Goal: Navigation & Orientation: Find specific page/section

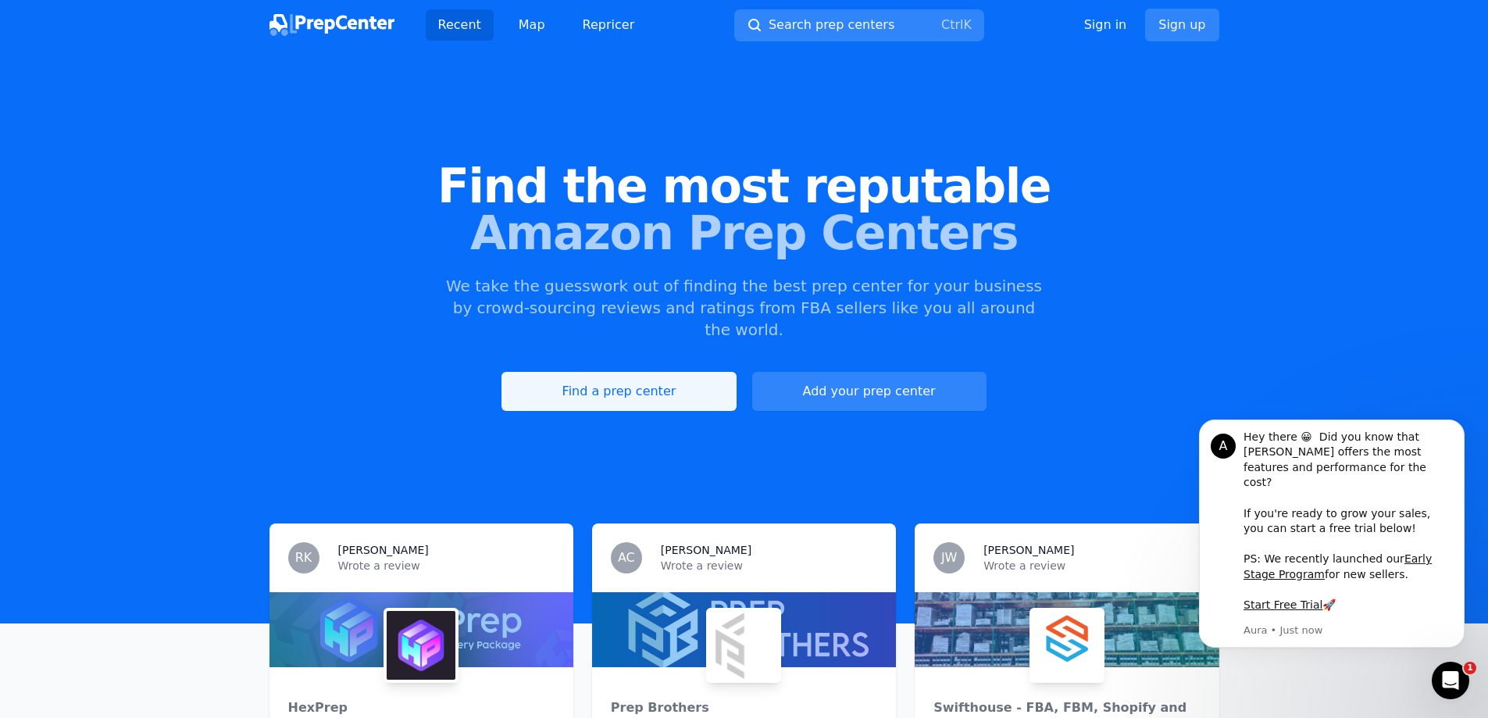
click at [565, 378] on link "Find a prep center" at bounding box center [618, 391] width 234 height 39
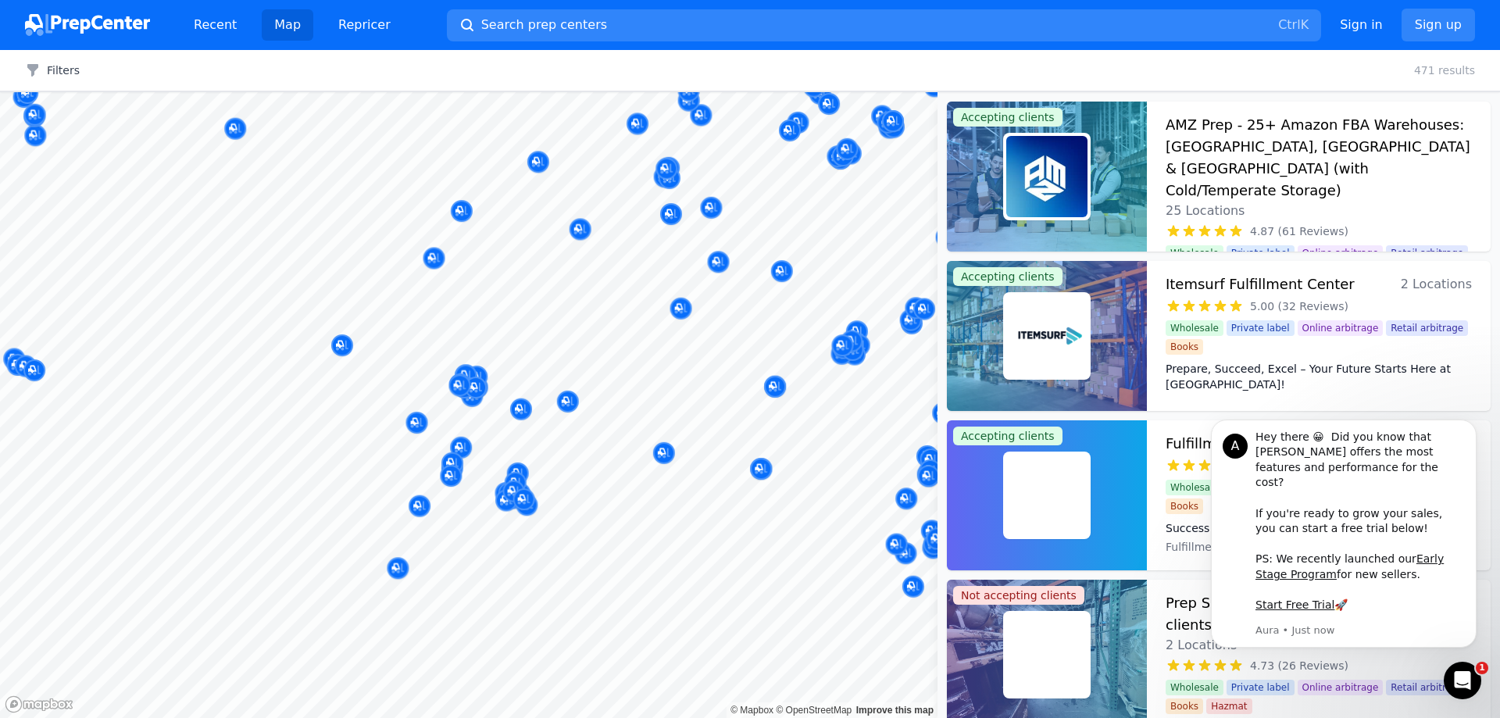
click at [617, 365] on body "Recent Map Repricer Search prep centers Ctrl K Open main menu Sign in Sign up F…" at bounding box center [750, 359] width 1500 height 718
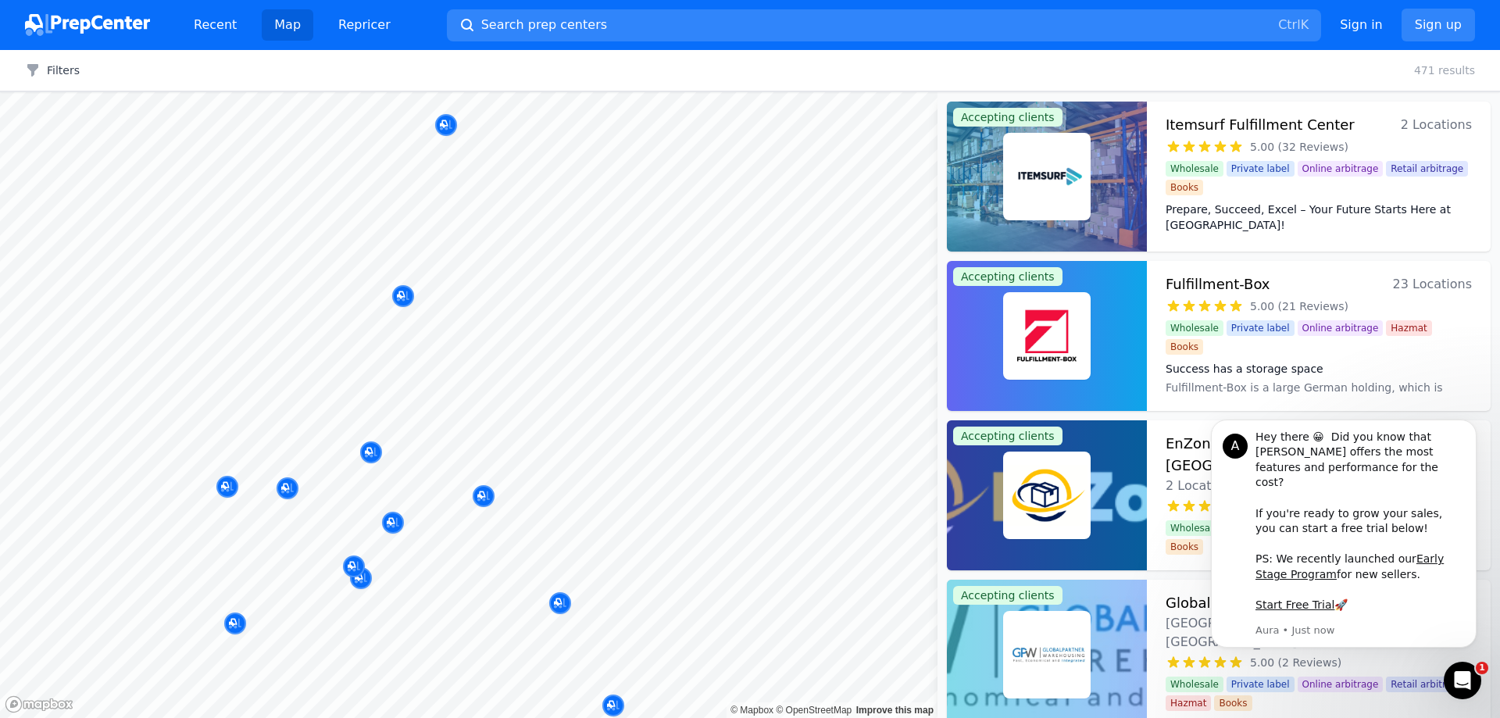
drag, startPoint x: 669, startPoint y: 409, endPoint x: 682, endPoint y: 341, distance: 70.0
click at [682, 341] on body "Recent Map Repricer Search prep centers Ctrl K Open main menu Sign in Sign up F…" at bounding box center [750, 359] width 1500 height 718
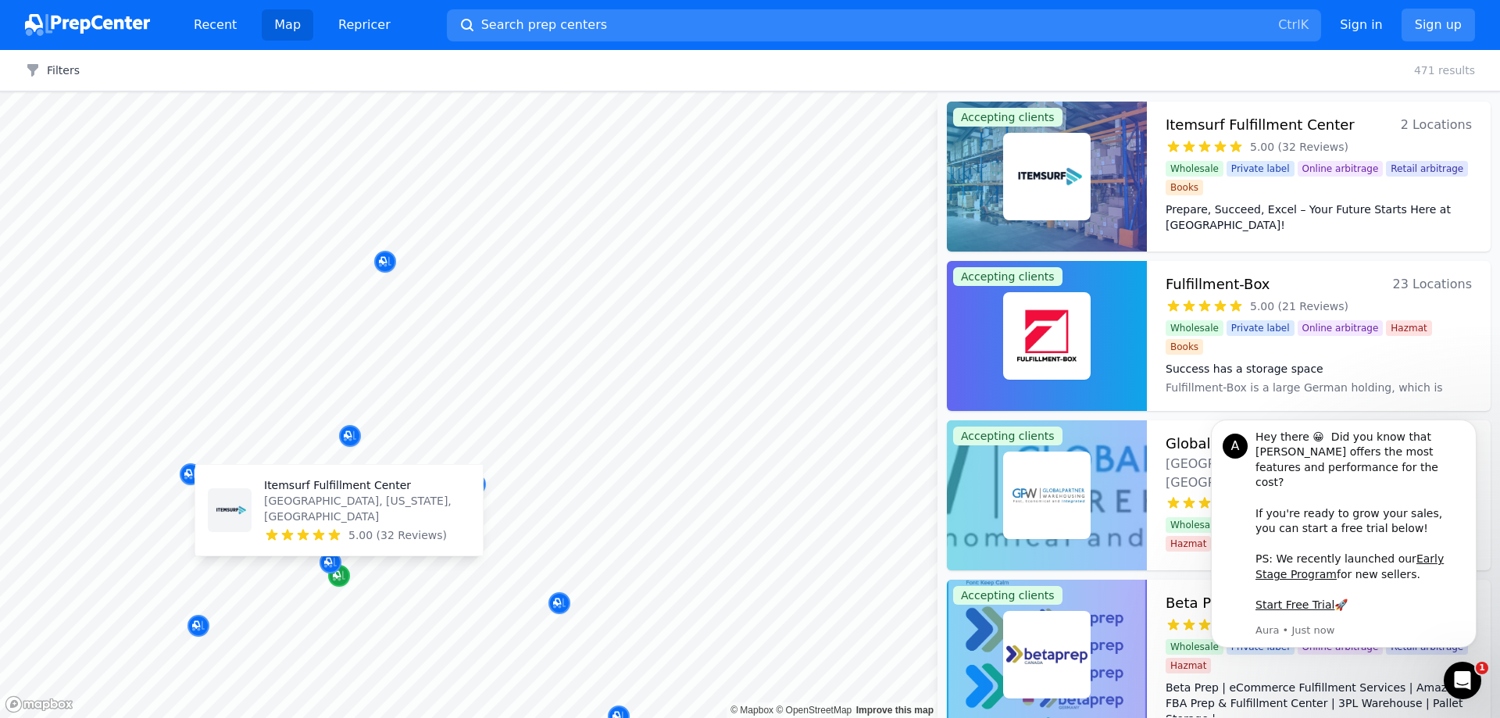
click at [337, 579] on icon "Map marker" at bounding box center [339, 576] width 12 height 16
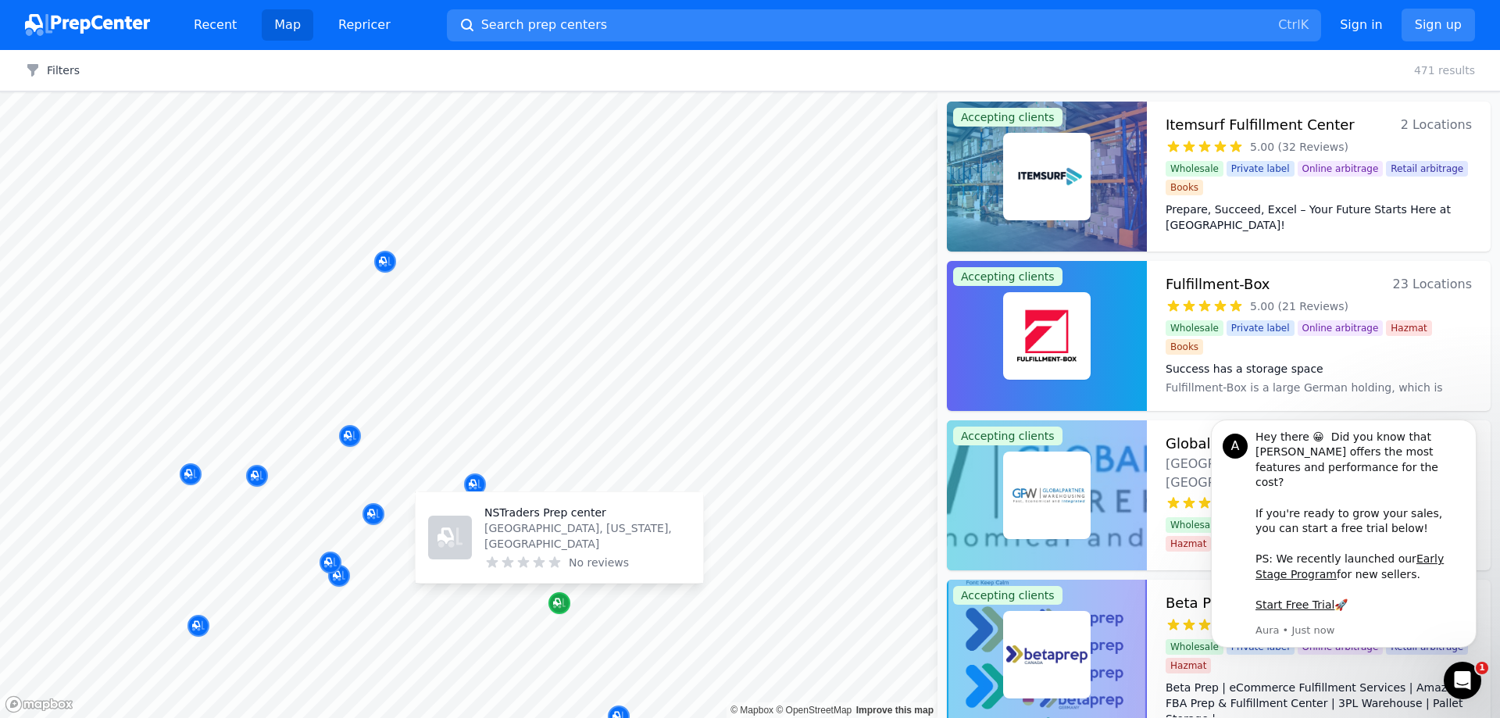
click at [554, 601] on icon "Map marker" at bounding box center [557, 602] width 8 height 8
click at [1105, 187] on div at bounding box center [1047, 177] width 200 height 150
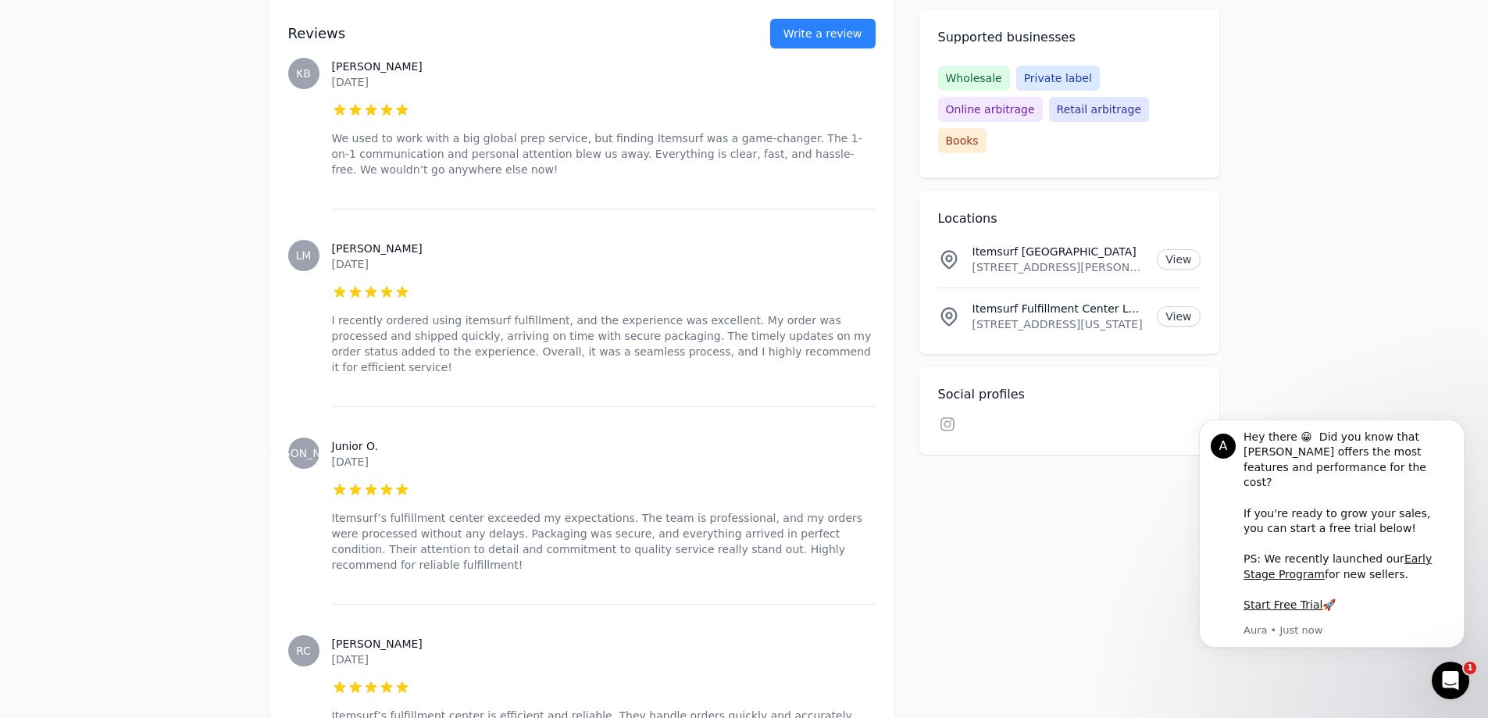
scroll to position [1562, 0]
